Goal: Information Seeking & Learning: Learn about a topic

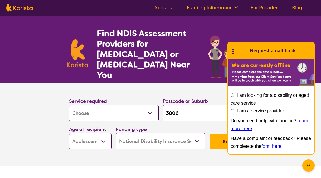
select select "Assessment ([MEDICAL_DATA] or [MEDICAL_DATA])"
select select "AS"
select select "NDIS"
select select "Assessment ([MEDICAL_DATA] or [MEDICAL_DATA])"
select select "AS"
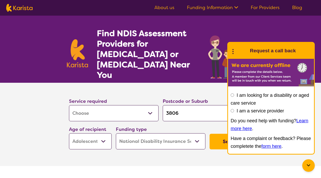
select select "NDIS"
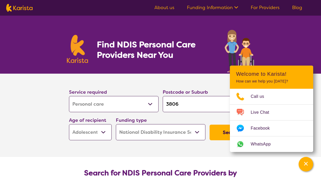
select select "Personal care"
select select "AS"
select select "NDIS"
select select "Personal care"
select select "AS"
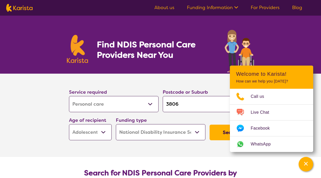
select select "NDIS"
